Goal: Information Seeking & Learning: Learn about a topic

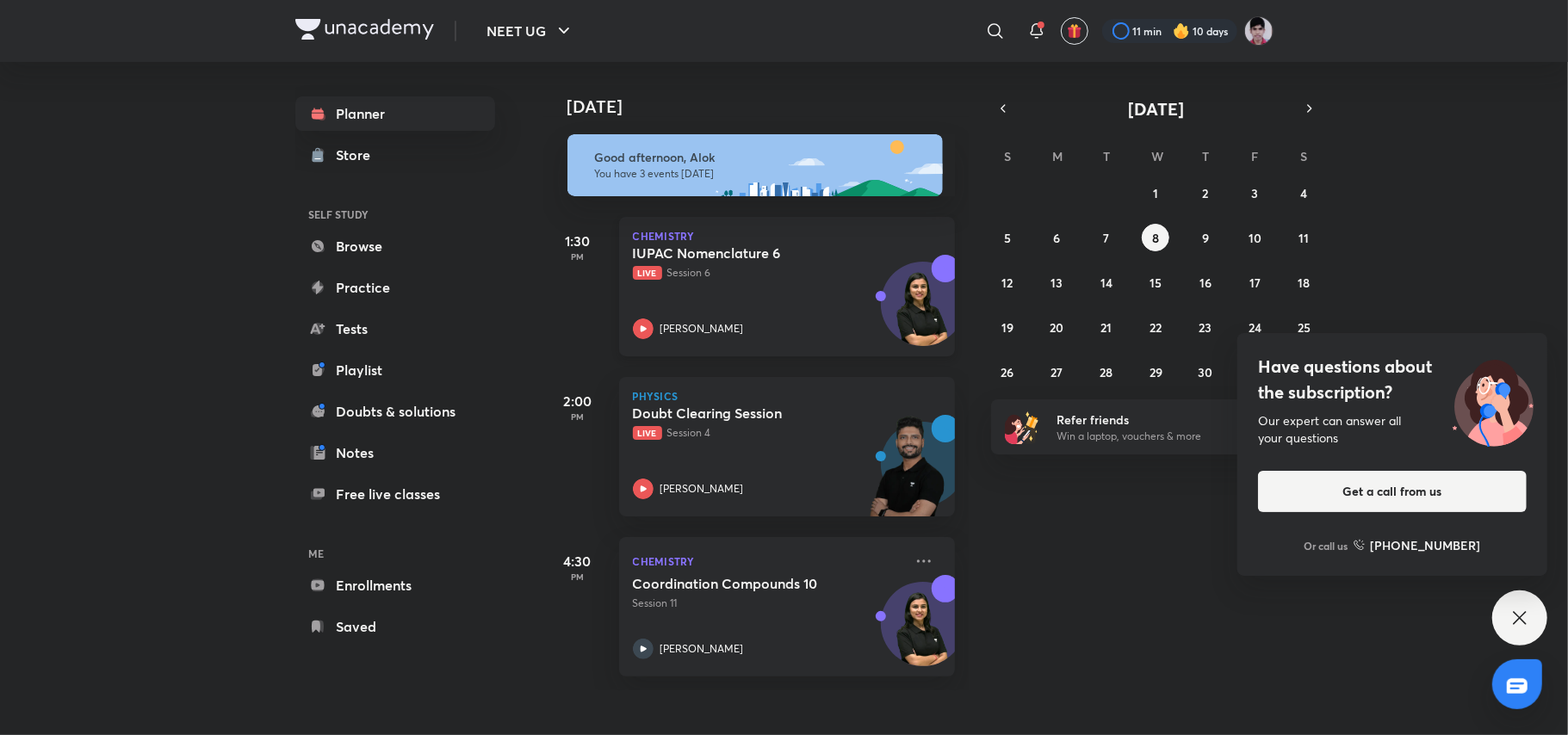
click at [738, 274] on p "Live Session 6" at bounding box center [768, 273] width 270 height 16
click at [732, 469] on div "Doubt Clearing Session Live Session 4 Prateek Jain" at bounding box center [768, 451] width 270 height 94
